Goal: Task Accomplishment & Management: Use online tool/utility

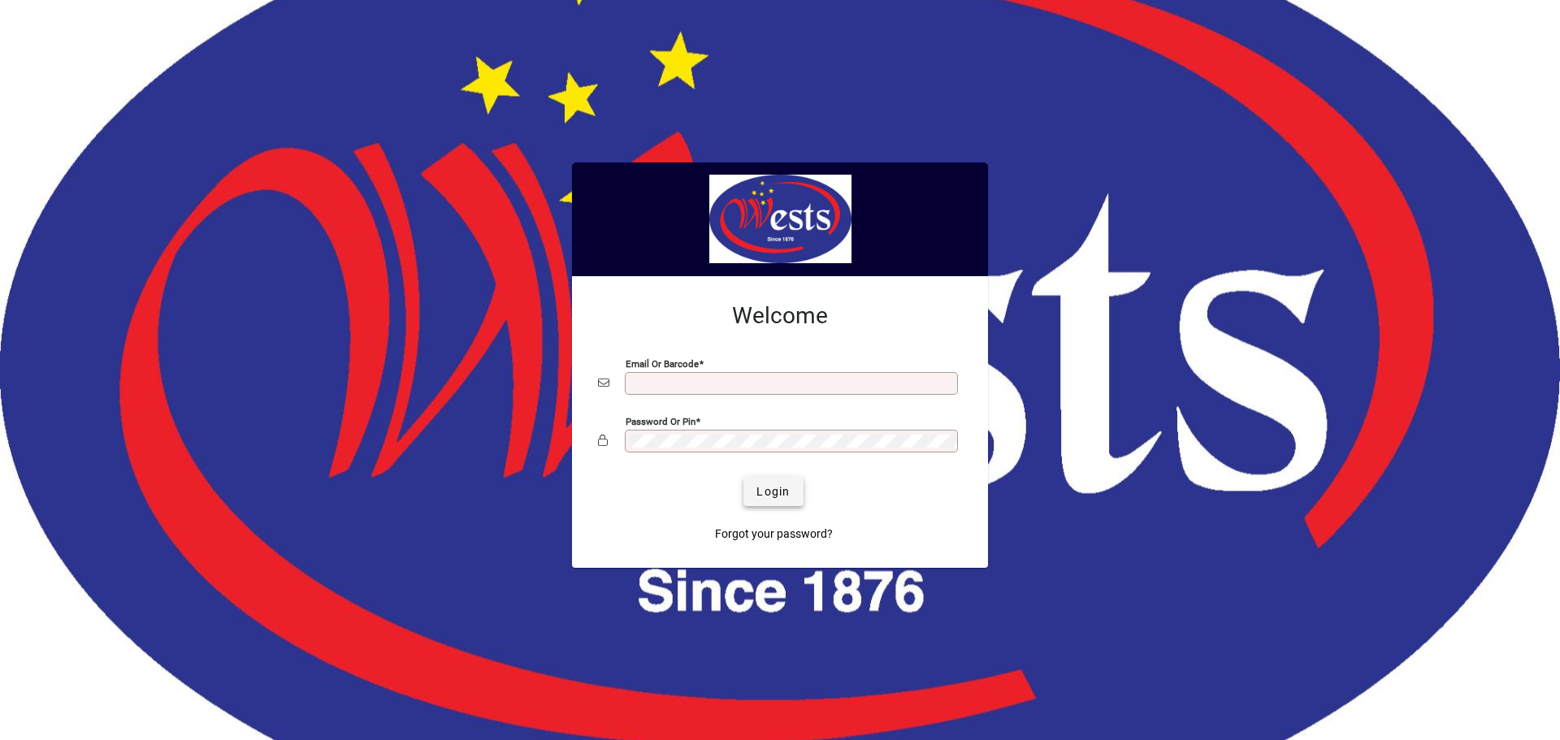
type input "**********"
click at [776, 483] on span "Login" at bounding box center [772, 491] width 33 height 17
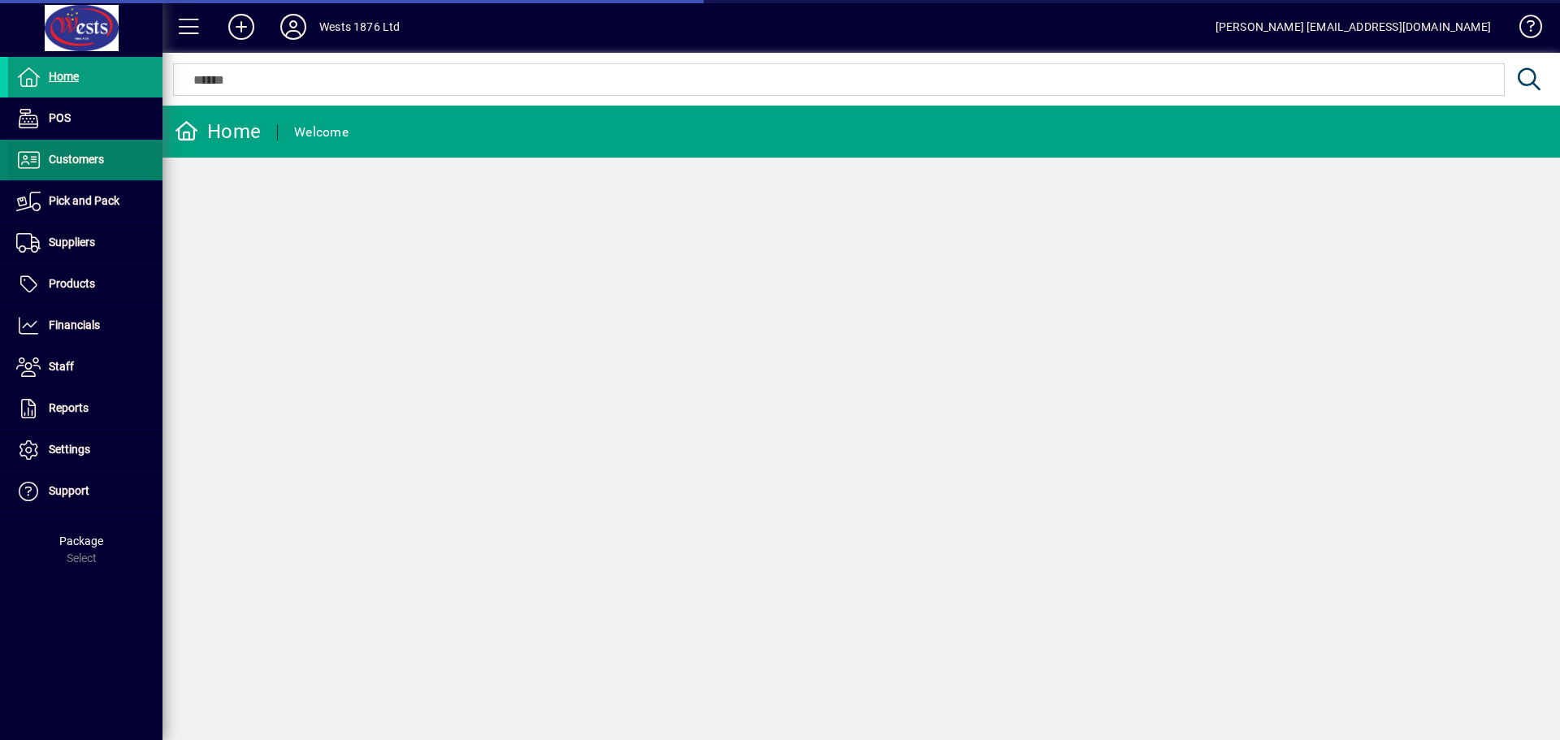
click at [60, 157] on span "Customers" at bounding box center [76, 159] width 55 height 13
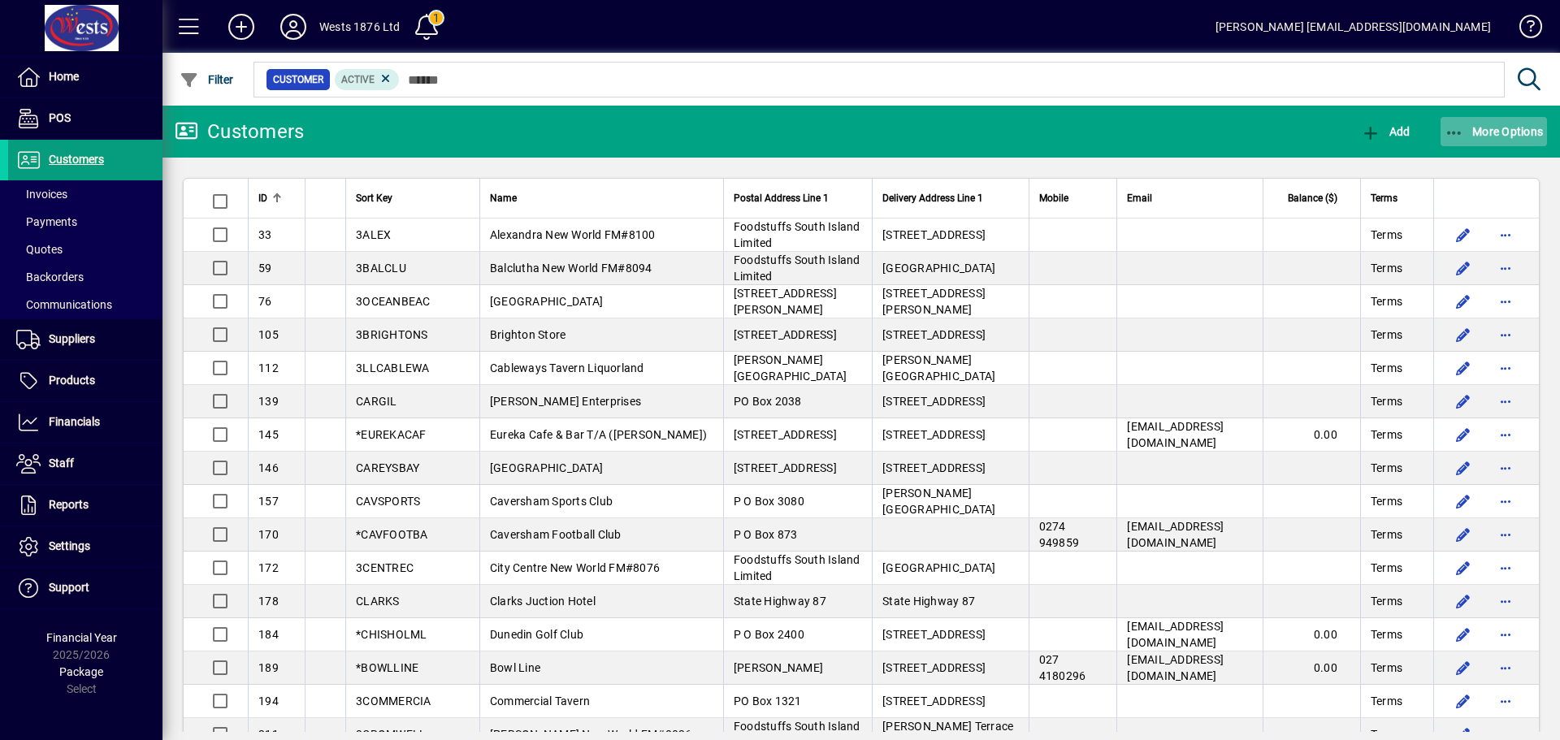
click at [1468, 126] on span "More Options" at bounding box center [1494, 131] width 99 height 13
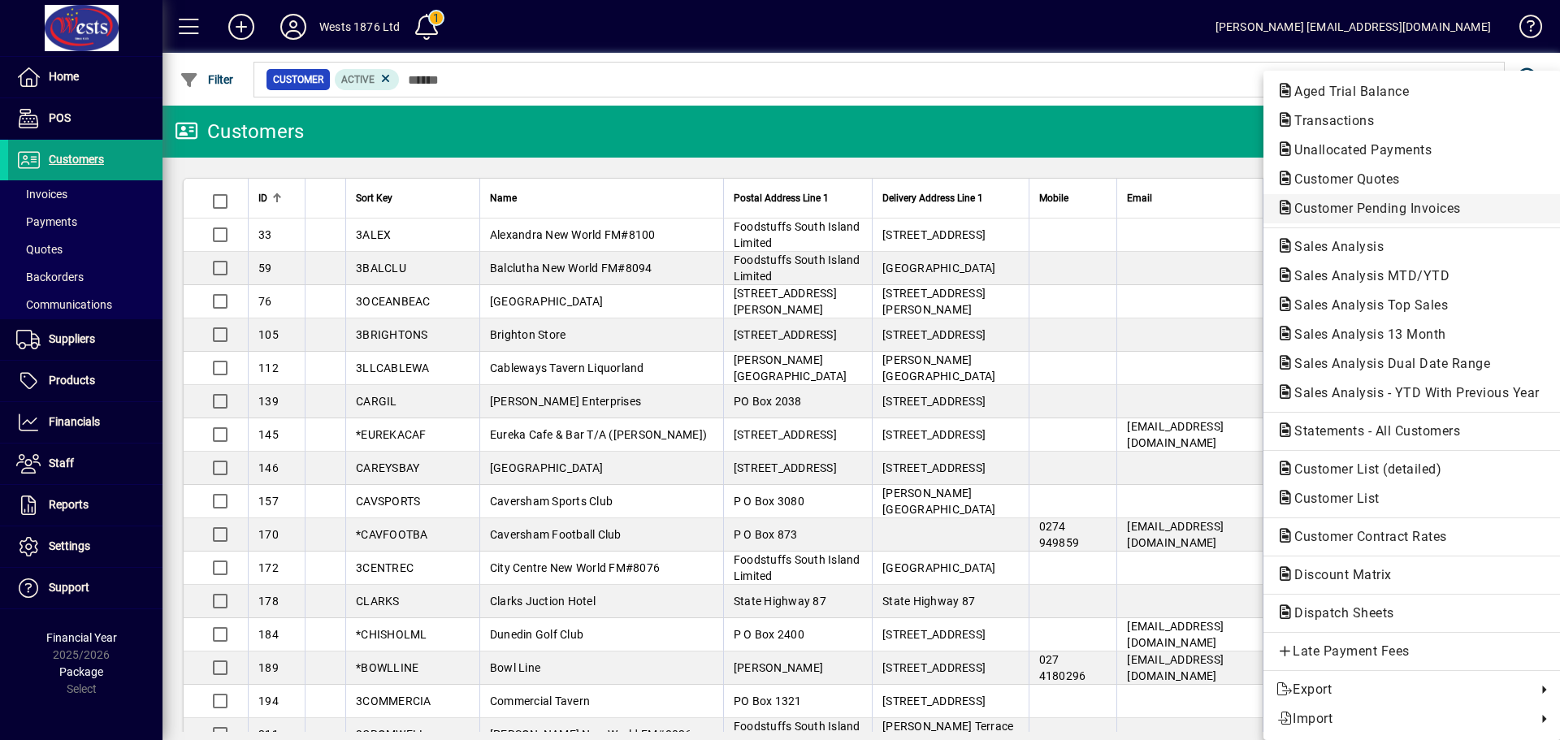
click at [1375, 199] on span "Customer Pending Invoices" at bounding box center [1411, 208] width 271 height 19
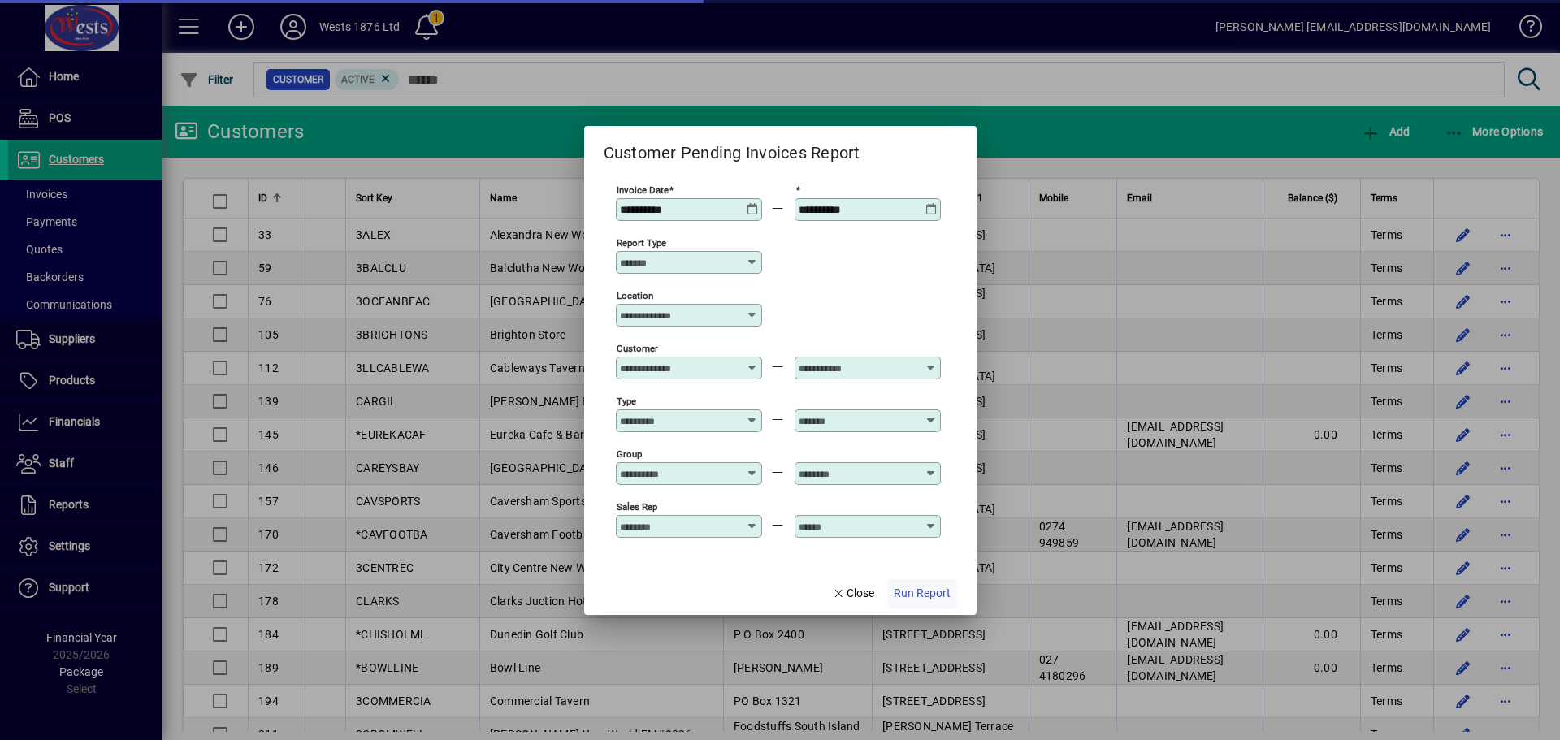
click at [920, 597] on span "Run Report" at bounding box center [922, 593] width 57 height 17
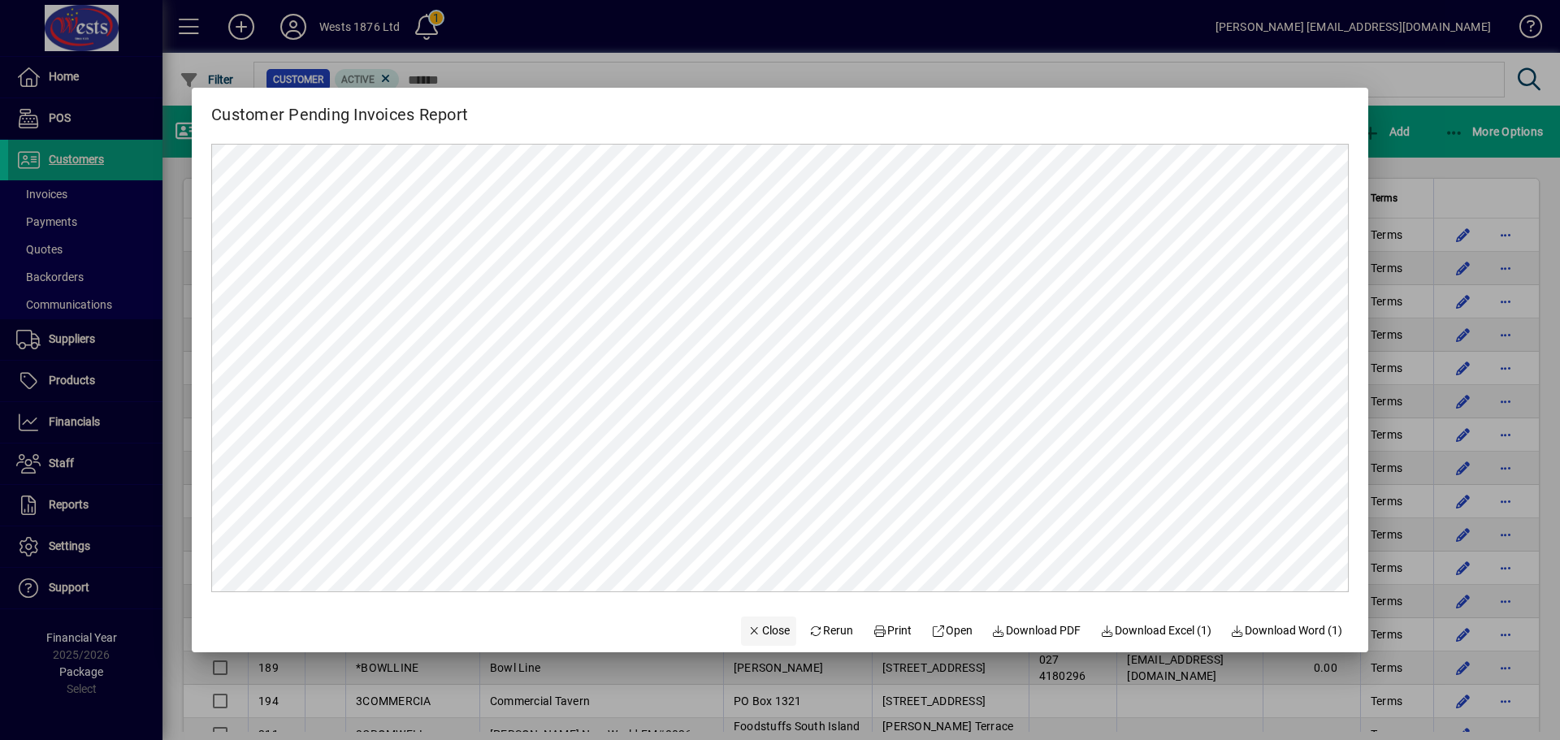
click at [748, 628] on span "Close" at bounding box center [768, 630] width 42 height 17
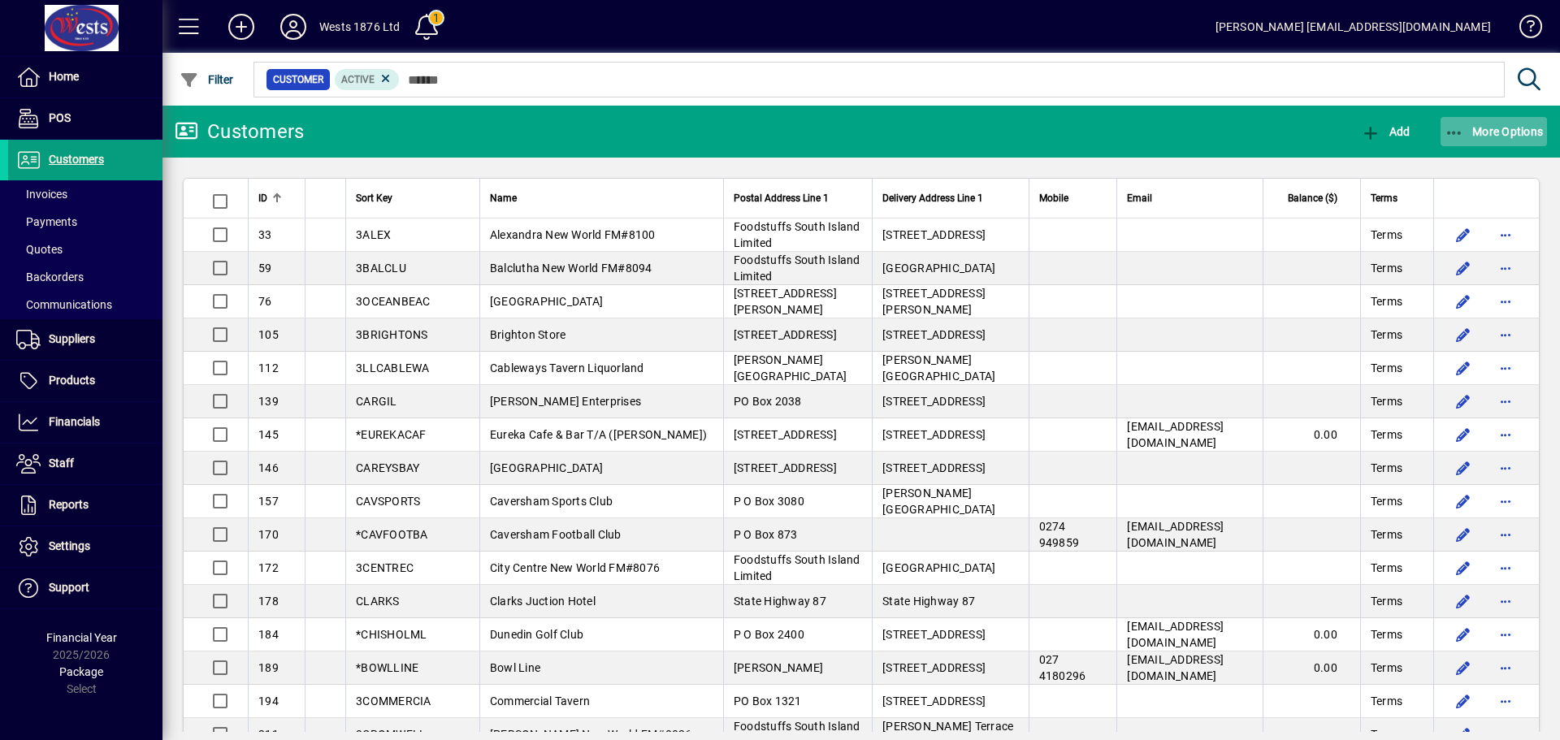
click at [1450, 133] on icon "button" at bounding box center [1455, 133] width 20 height 16
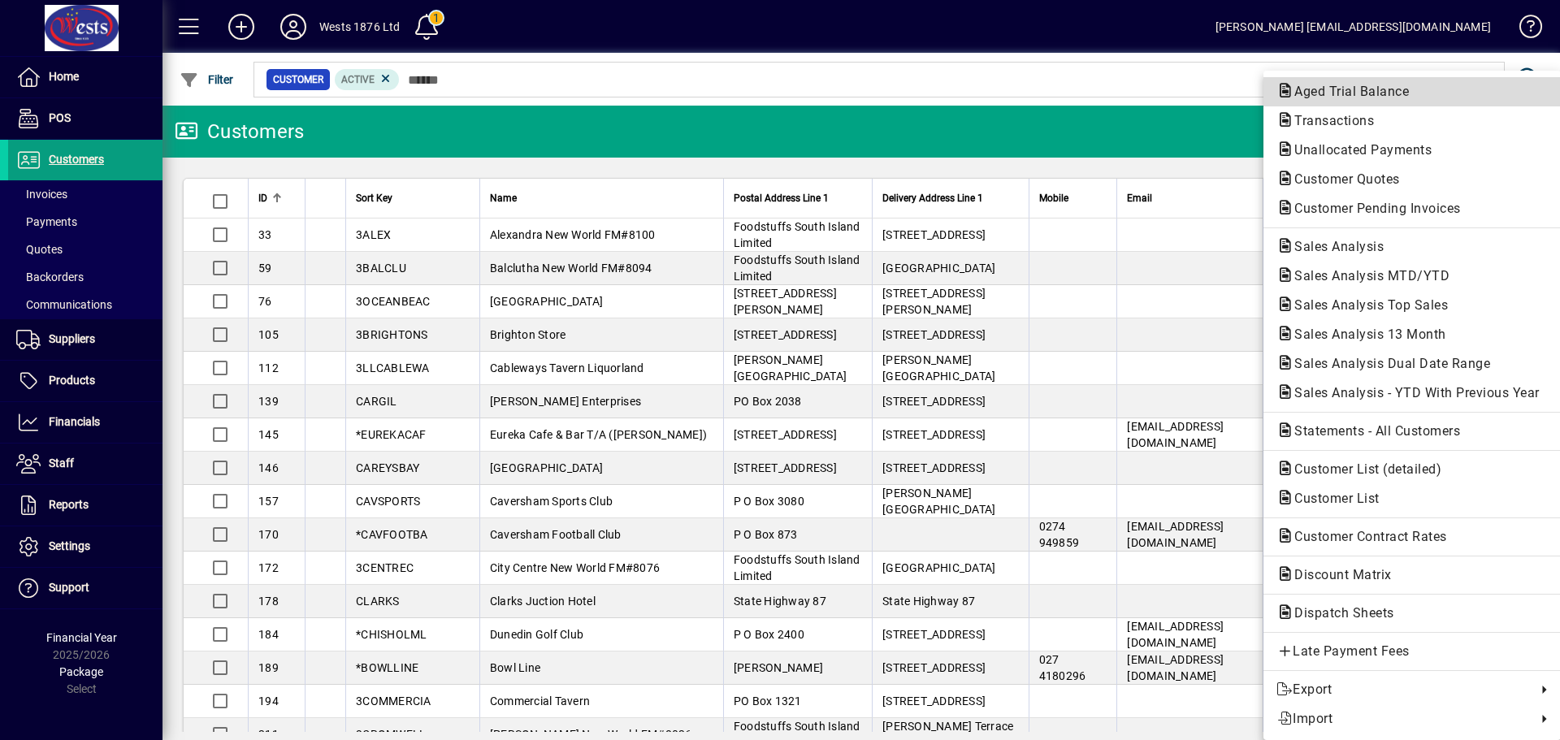
click at [1345, 92] on span "Aged Trial Balance" at bounding box center [1346, 91] width 141 height 15
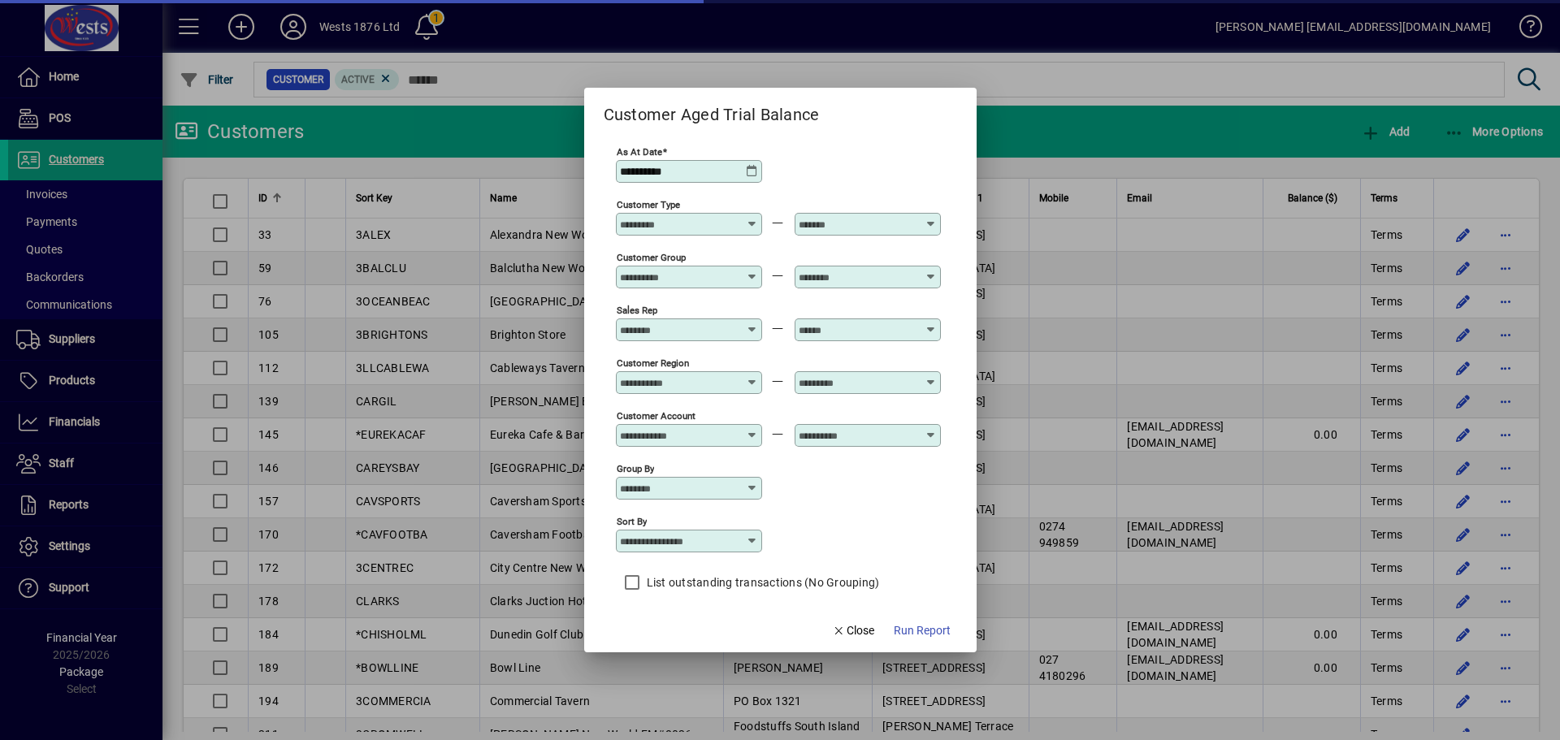
click at [921, 620] on span "button" at bounding box center [922, 631] width 70 height 39
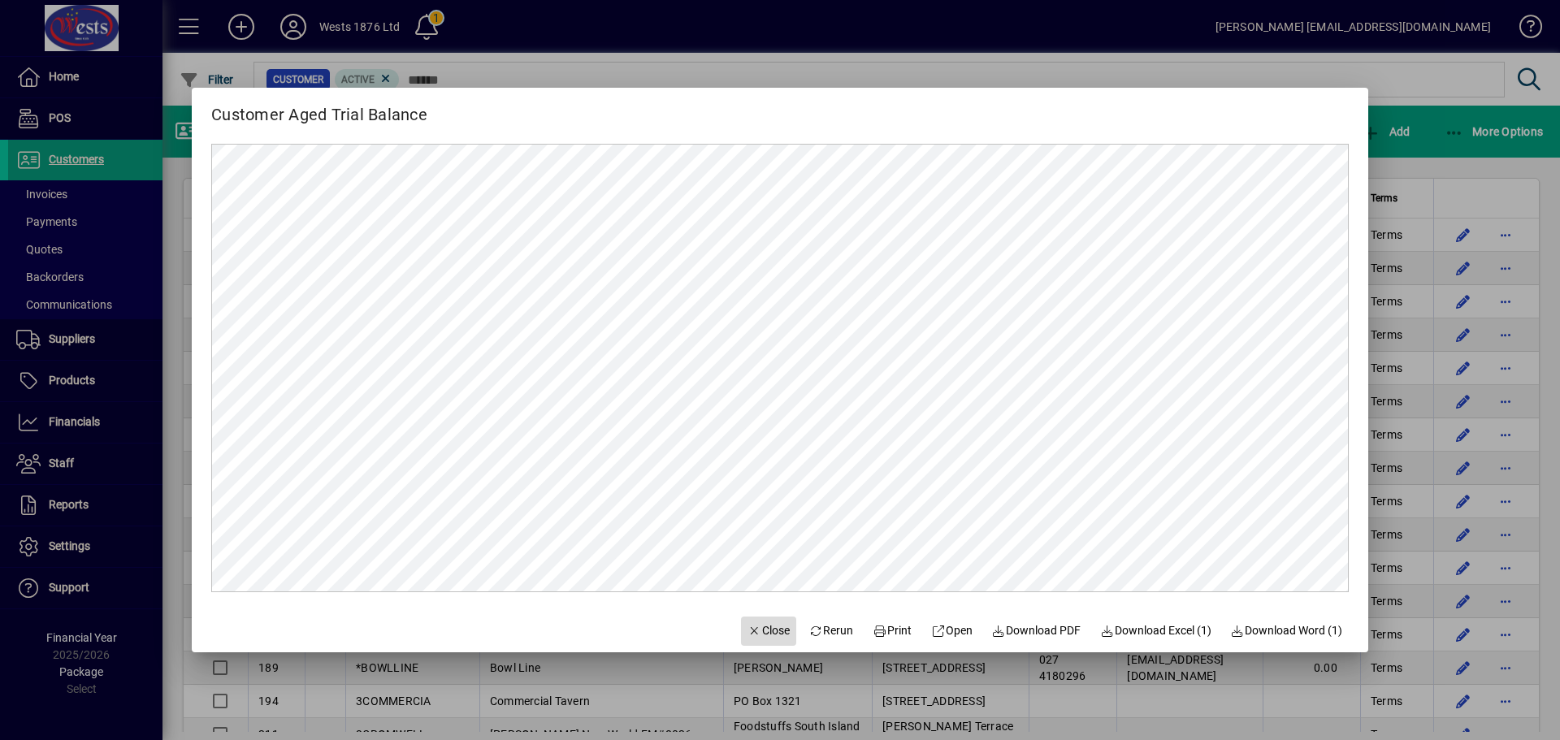
click at [776, 631] on span "button" at bounding box center [768, 631] width 55 height 39
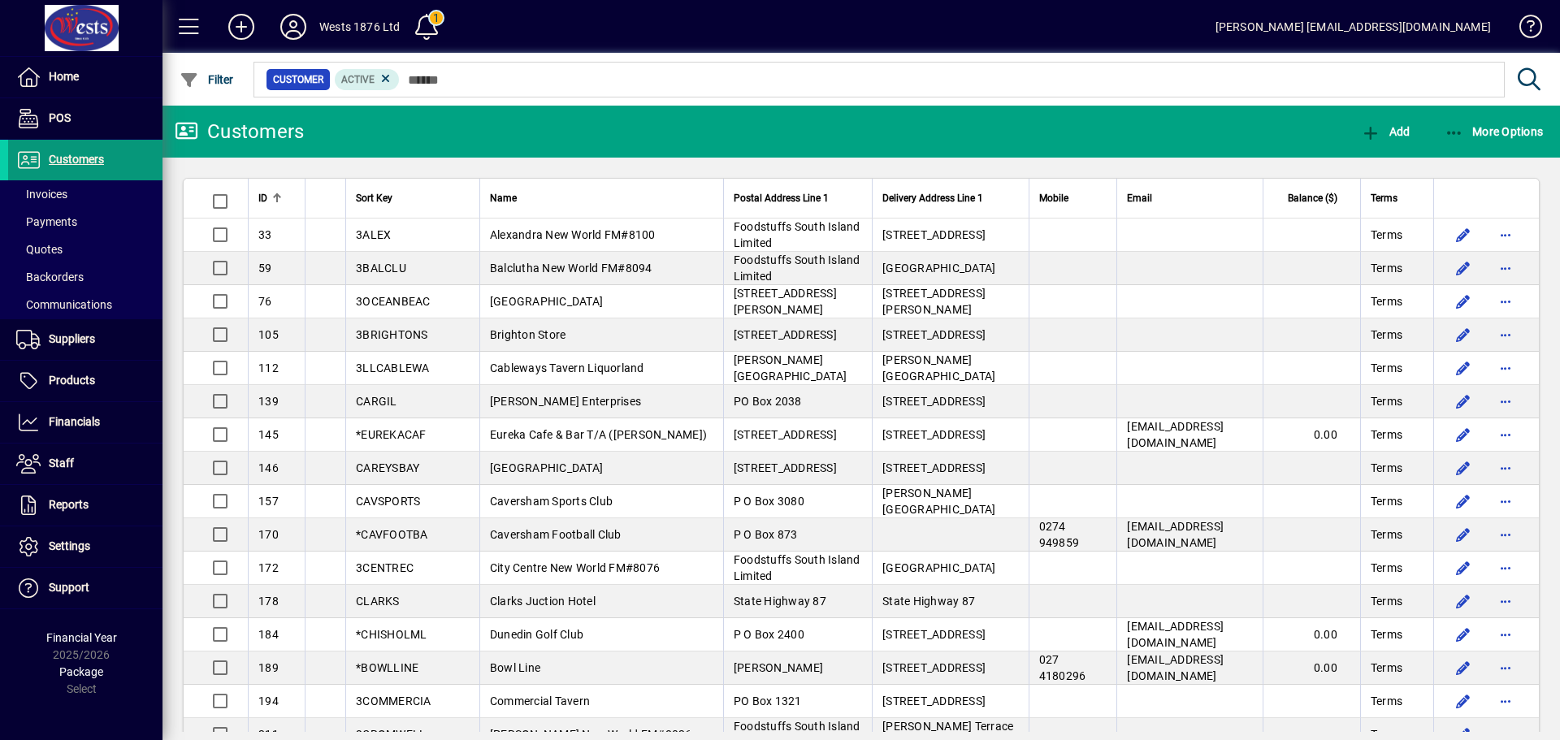
click at [77, 154] on span "Customers" at bounding box center [76, 159] width 55 height 13
